Goal: Find specific page/section: Find specific page/section

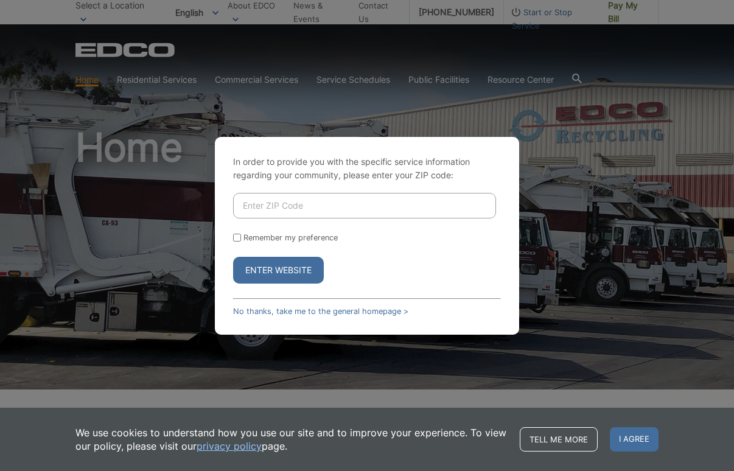
click at [323, 209] on input "Enter ZIP Code" at bounding box center [364, 206] width 263 height 26
type input "90808"
click at [318, 267] on button "Enter Website" at bounding box center [278, 270] width 91 height 27
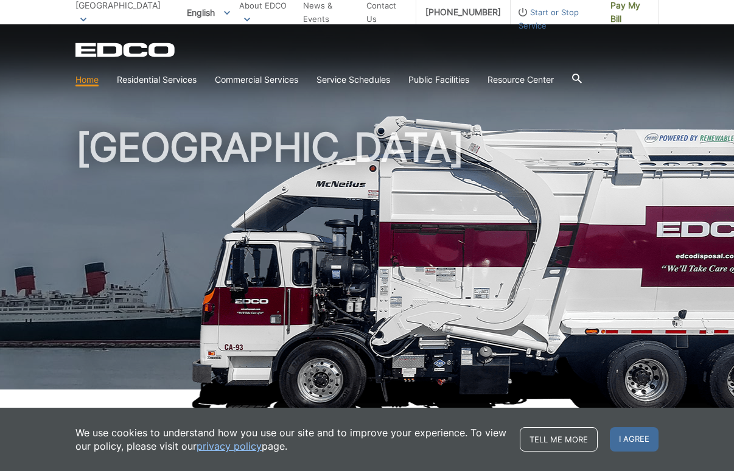
scroll to position [11, 0]
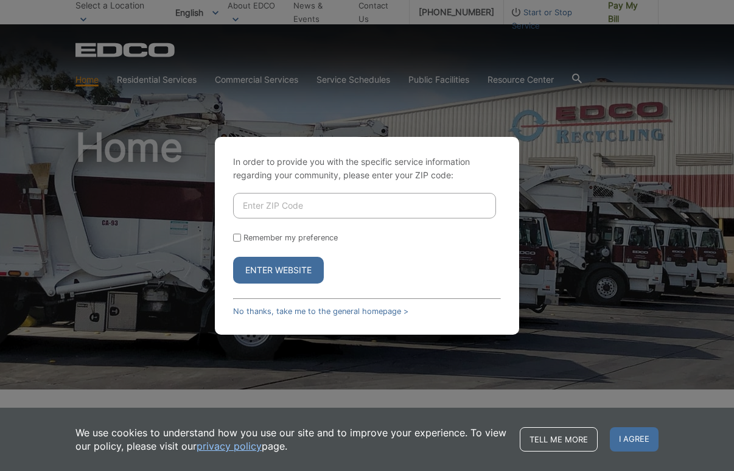
click at [386, 205] on input "Enter ZIP Code" at bounding box center [364, 206] width 263 height 26
type input "90808"
click at [290, 271] on button "Enter Website" at bounding box center [278, 270] width 91 height 27
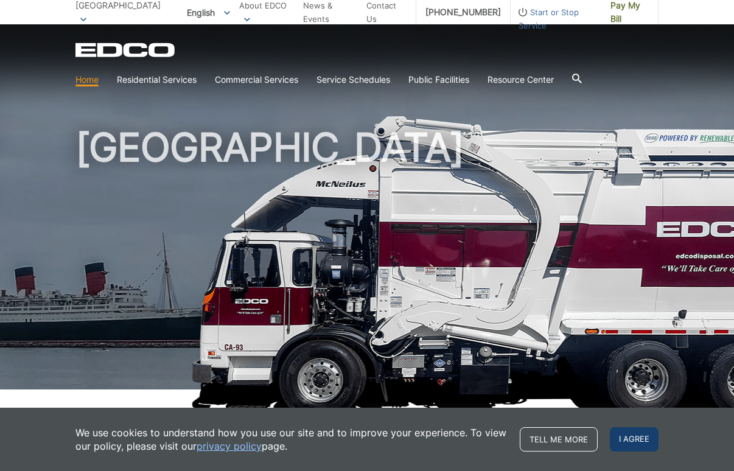
click at [633, 440] on span "I agree" at bounding box center [634, 439] width 49 height 24
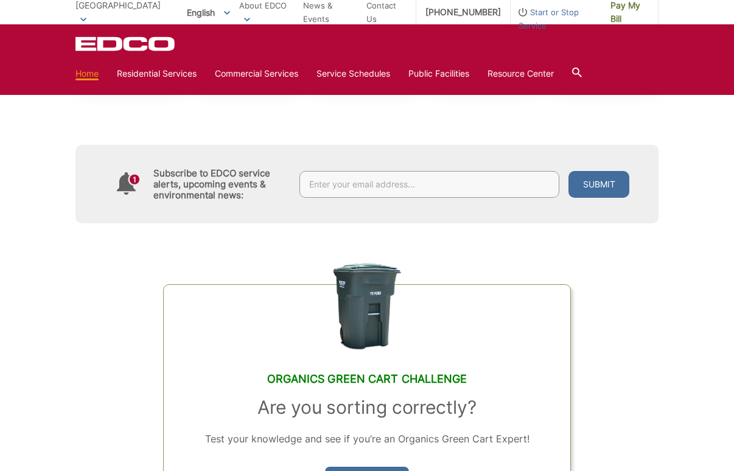
scroll to position [511, 0]
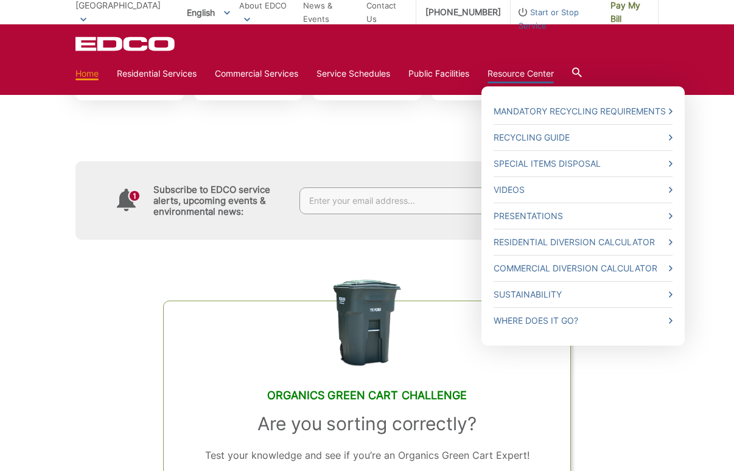
click at [517, 72] on link "Resource Center" at bounding box center [521, 73] width 66 height 13
